Goal: Find specific page/section: Find specific page/section

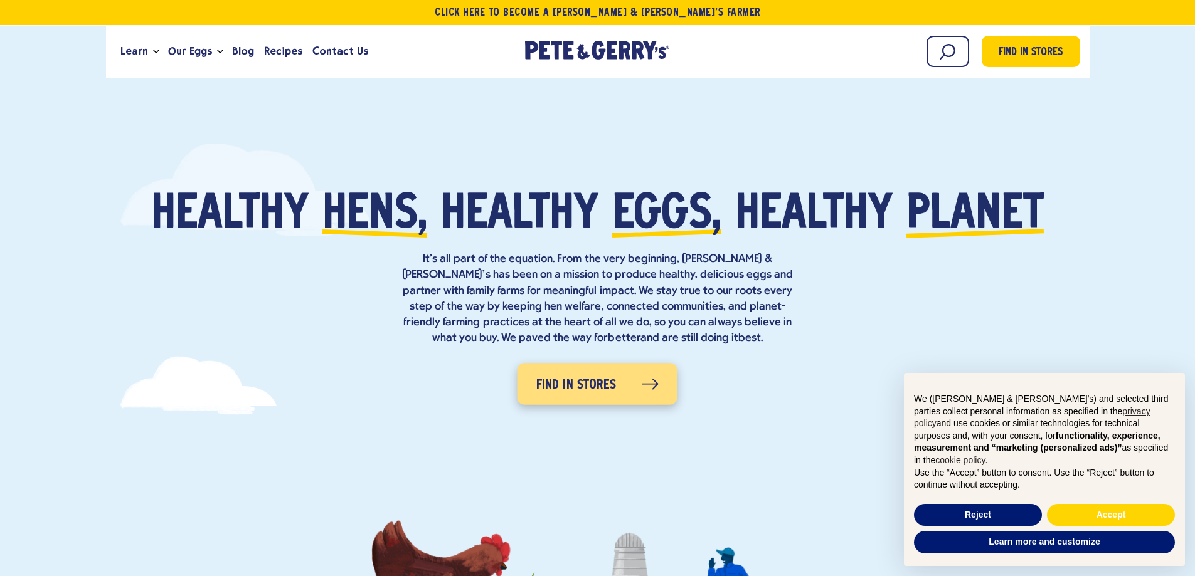
click at [591, 386] on span "Find in Stores" at bounding box center [576, 386] width 80 height 20
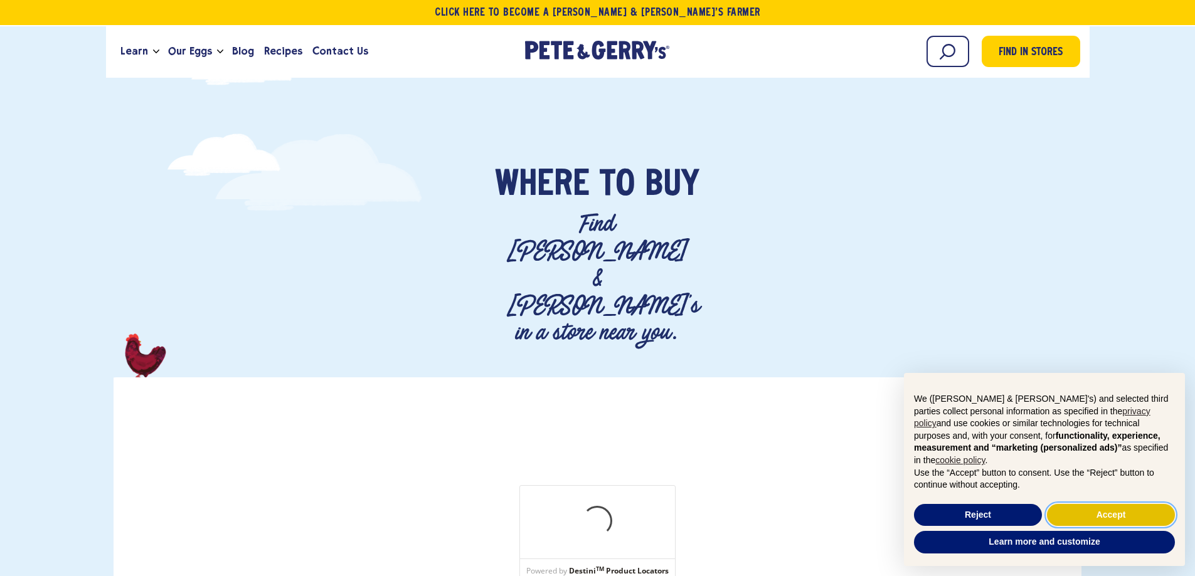
click at [1101, 516] on button "Accept" at bounding box center [1111, 515] width 128 height 23
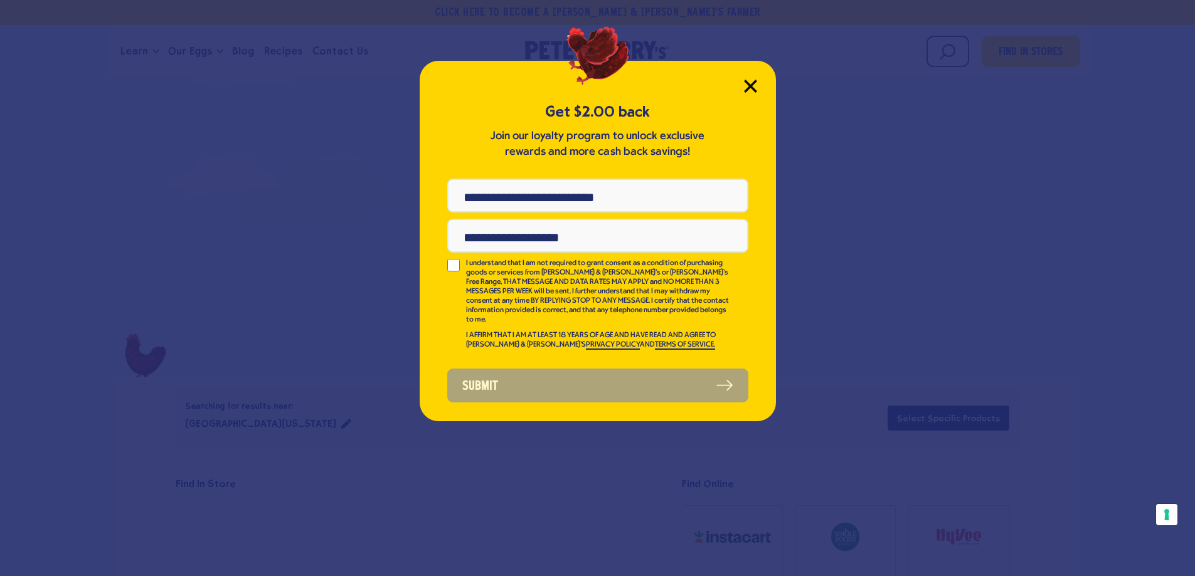
click at [752, 85] on icon "Close Modal" at bounding box center [749, 85] width 11 height 11
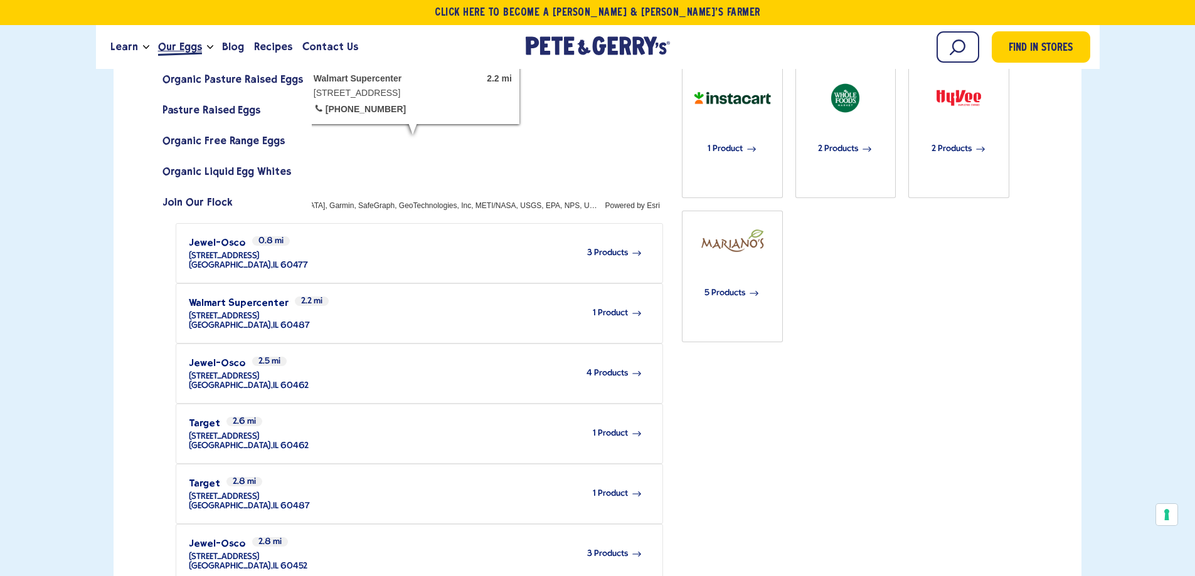
click at [186, 46] on span "Our Eggs" at bounding box center [180, 47] width 44 height 16
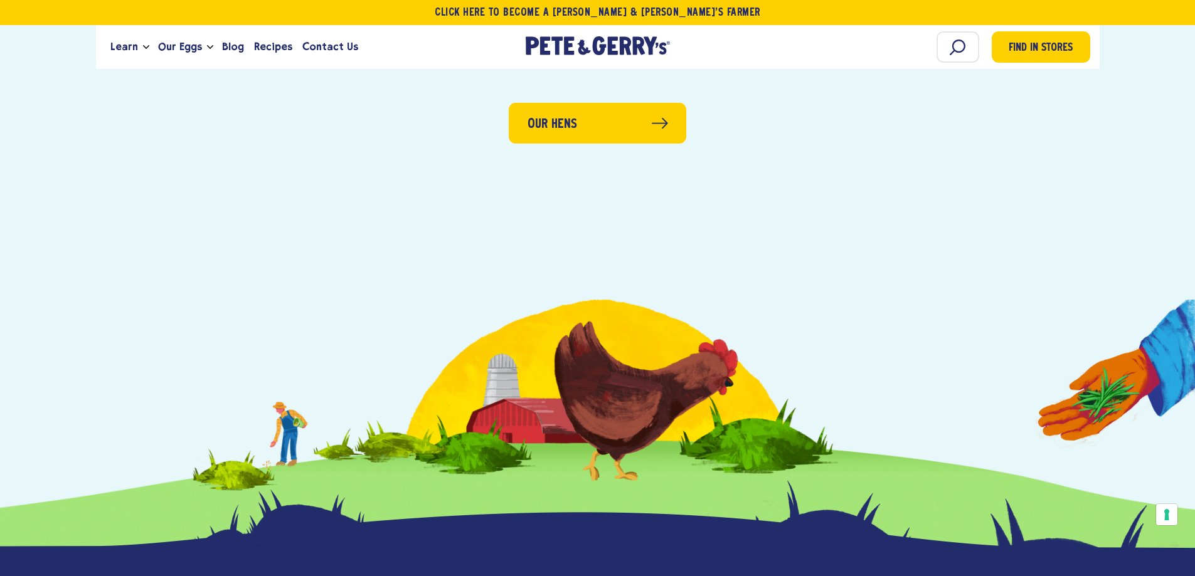
scroll to position [3888, 0]
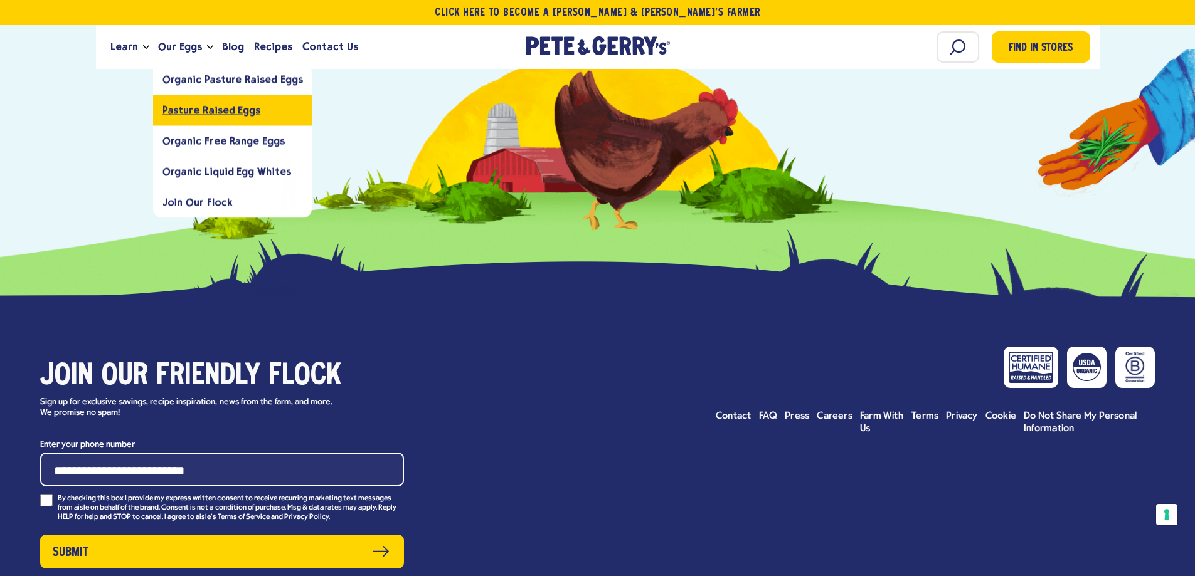
click at [203, 110] on span "Pasture Raised Eggs" at bounding box center [211, 110] width 98 height 12
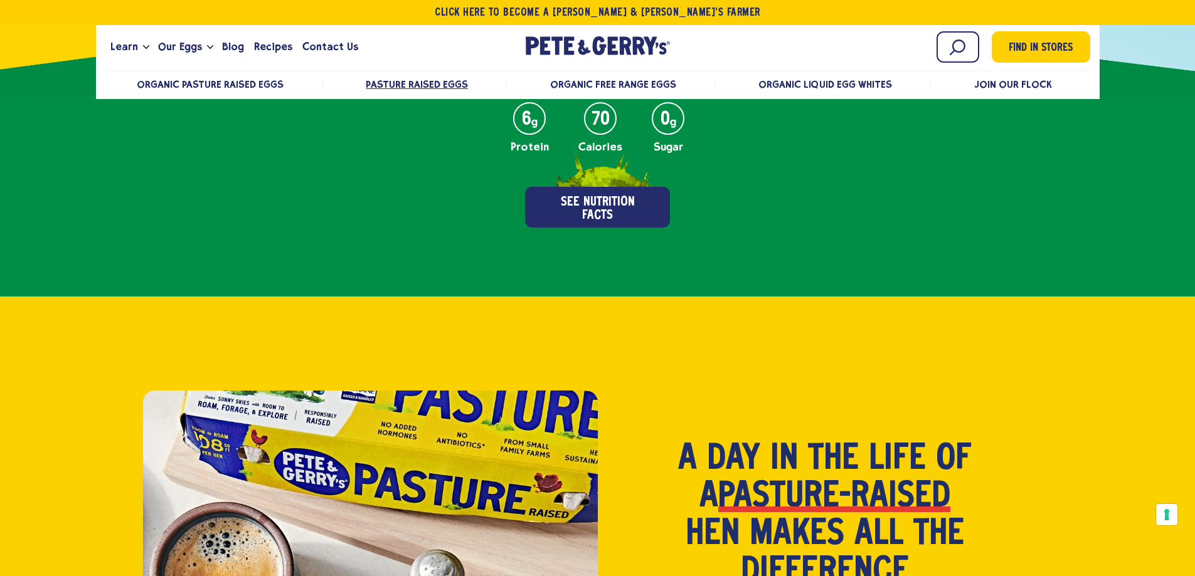
scroll to position [627, 0]
